Goal: Task Accomplishment & Management: Manage account settings

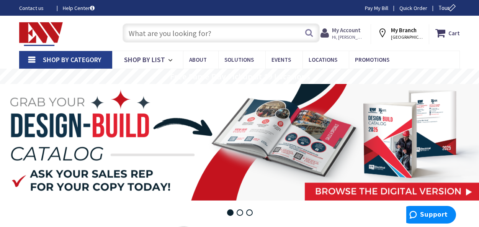
click at [361, 28] on strong "My Account" at bounding box center [346, 29] width 29 height 7
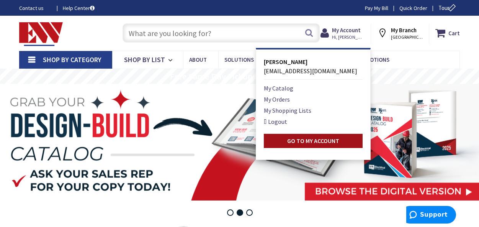
click at [330, 134] on link "Go to My Account" at bounding box center [313, 141] width 99 height 14
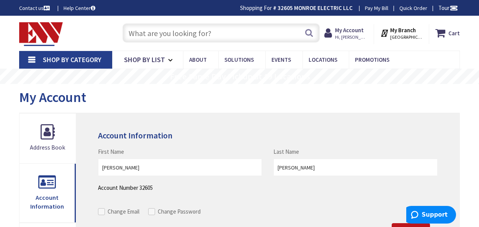
click at [245, 33] on input "text" at bounding box center [221, 32] width 197 height 19
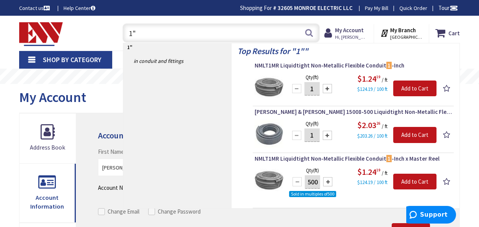
type input "1"
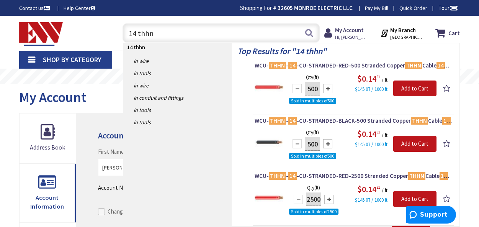
click at [132, 35] on input "14 thhn" at bounding box center [221, 32] width 197 height 19
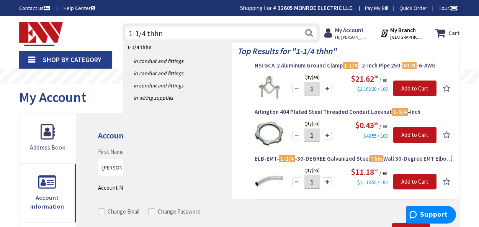
drag, startPoint x: 165, startPoint y: 35, endPoint x: 146, endPoint y: 36, distance: 19.2
click at [146, 36] on input "1-1/4 thhn" at bounding box center [221, 32] width 197 height 19
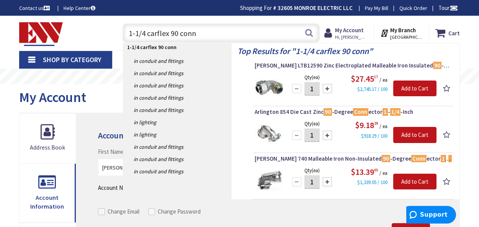
drag, startPoint x: 167, startPoint y: 35, endPoint x: 145, endPoint y: 40, distance: 22.7
click at [145, 40] on input "1-1/4 carflex 90 conn" at bounding box center [221, 32] width 197 height 19
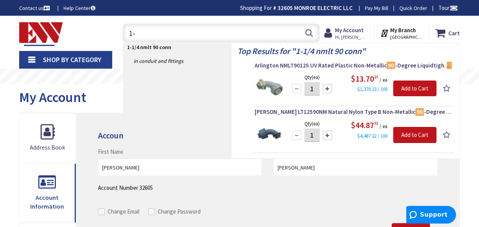
type input "1"
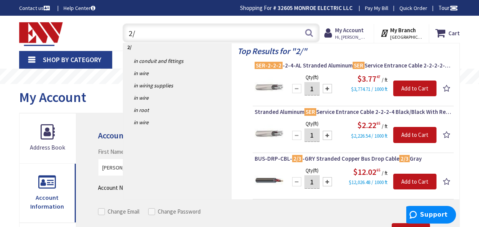
type input "2"
